Goal: Task Accomplishment & Management: Use online tool/utility

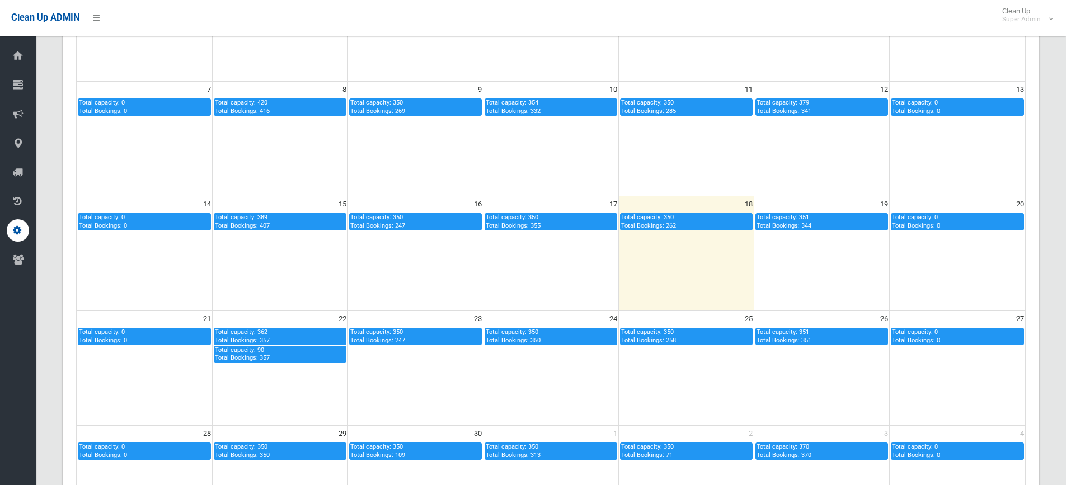
scroll to position [401, 0]
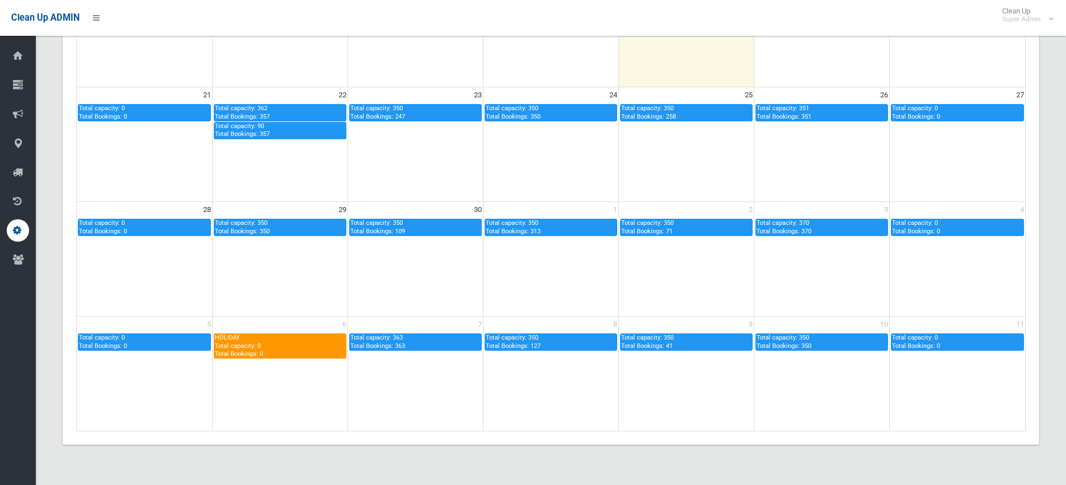
click at [833, 382] on td at bounding box center [821, 374] width 135 height 115
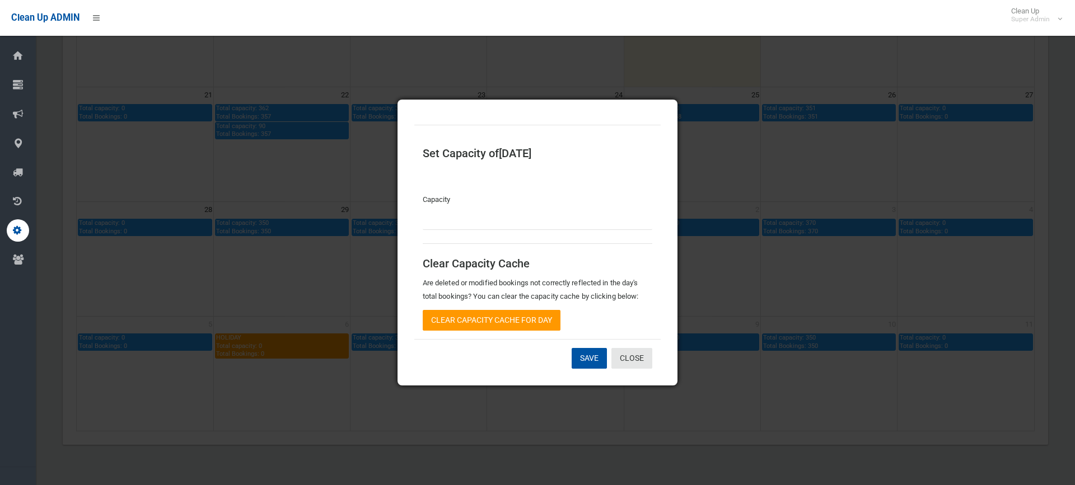
type input "***"
click at [633, 360] on link "Close" at bounding box center [631, 358] width 41 height 21
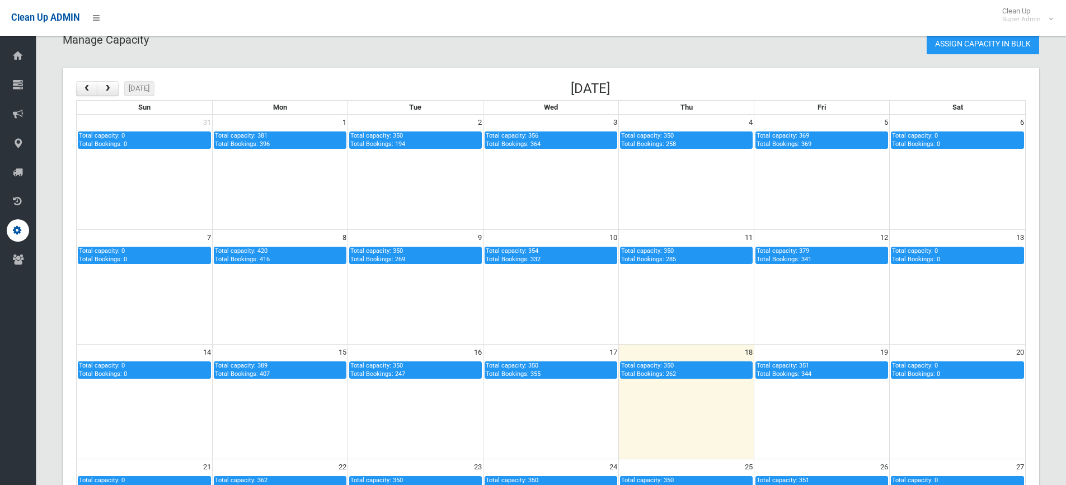
scroll to position [0, 0]
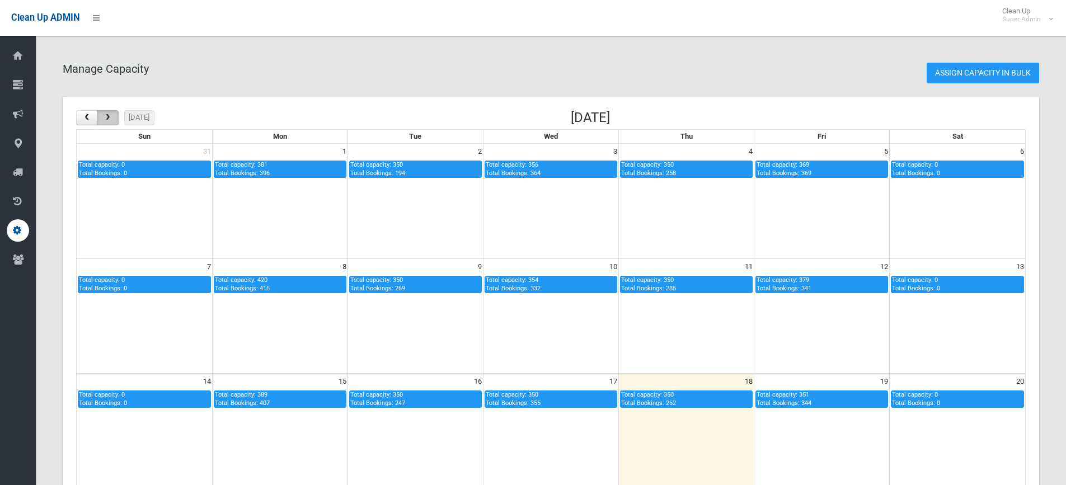
click at [111, 113] on button "button" at bounding box center [107, 117] width 21 height 15
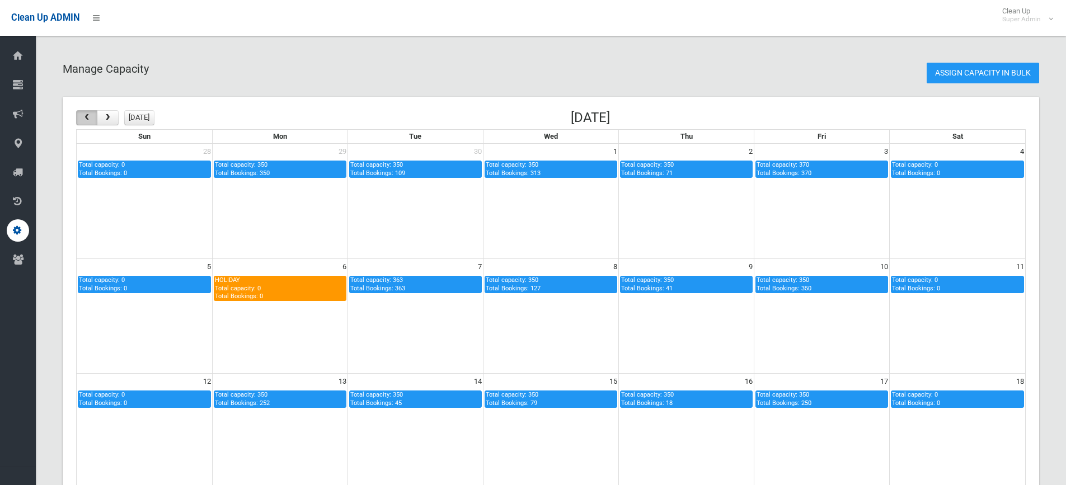
click at [86, 112] on button "button" at bounding box center [86, 117] width 21 height 15
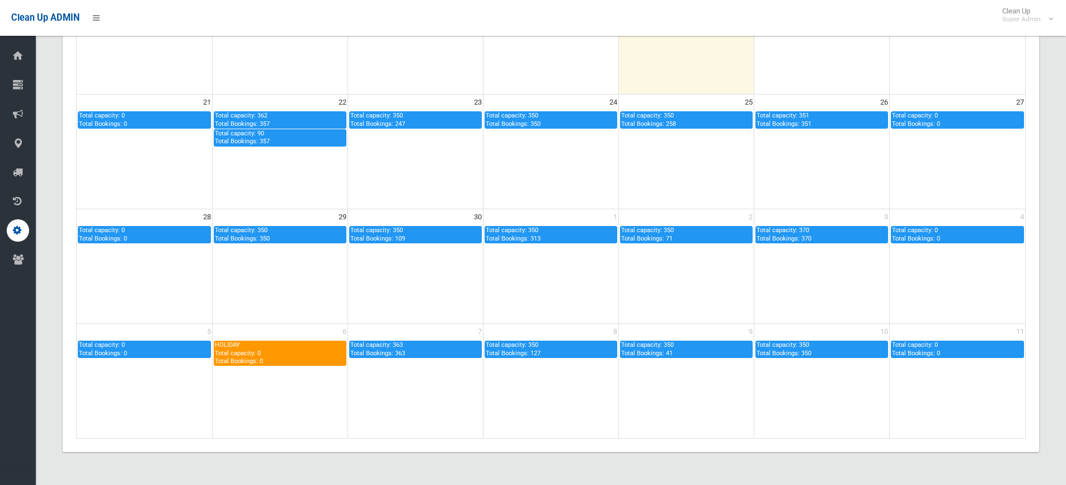
scroll to position [401, 0]
